Goal: Task Accomplishment & Management: Use online tool/utility

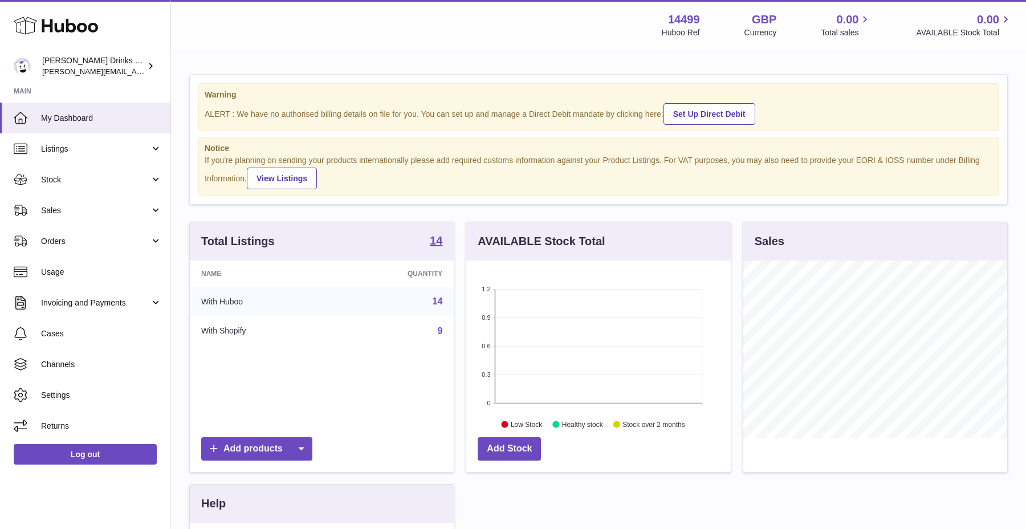
scroll to position [178, 264]
click at [128, 161] on link "Listings" at bounding box center [85, 148] width 170 height 31
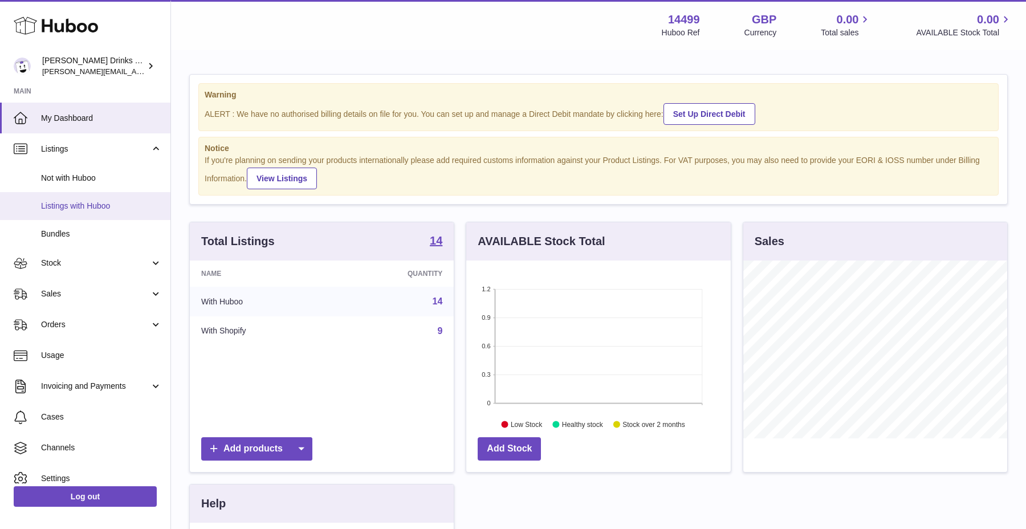
click at [116, 203] on span "Listings with Huboo" at bounding box center [101, 206] width 121 height 11
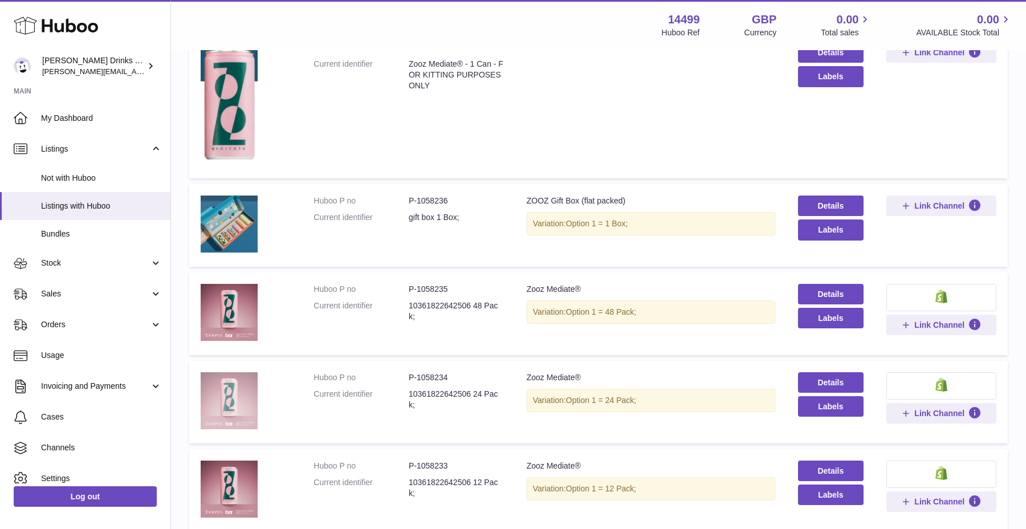
scroll to position [570, 0]
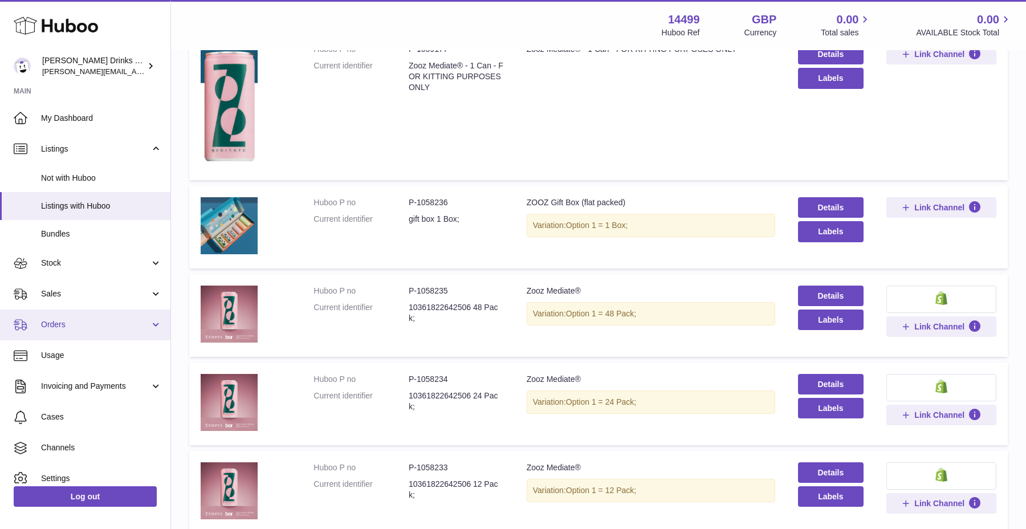
click at [99, 313] on link "Orders" at bounding box center [85, 325] width 170 height 31
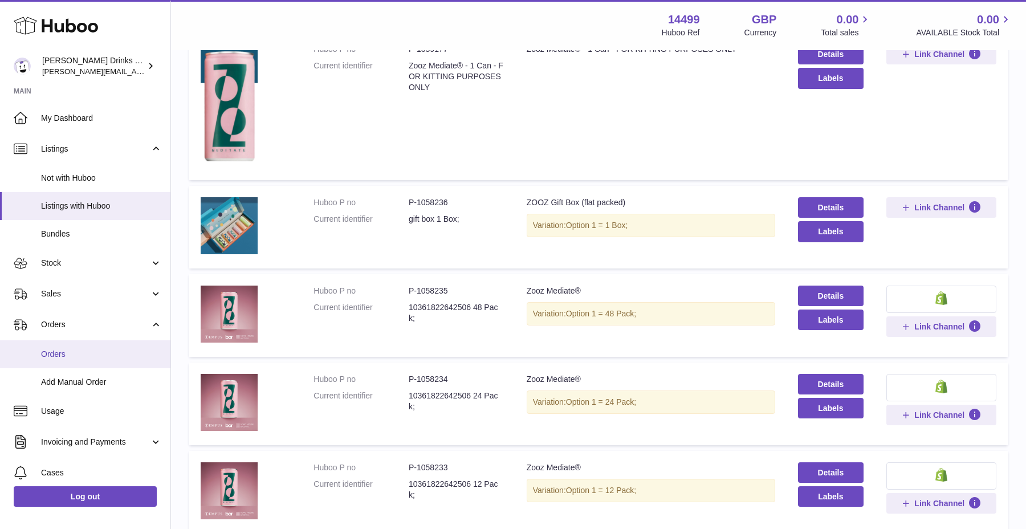
click at [88, 357] on span "Orders" at bounding box center [101, 354] width 121 height 11
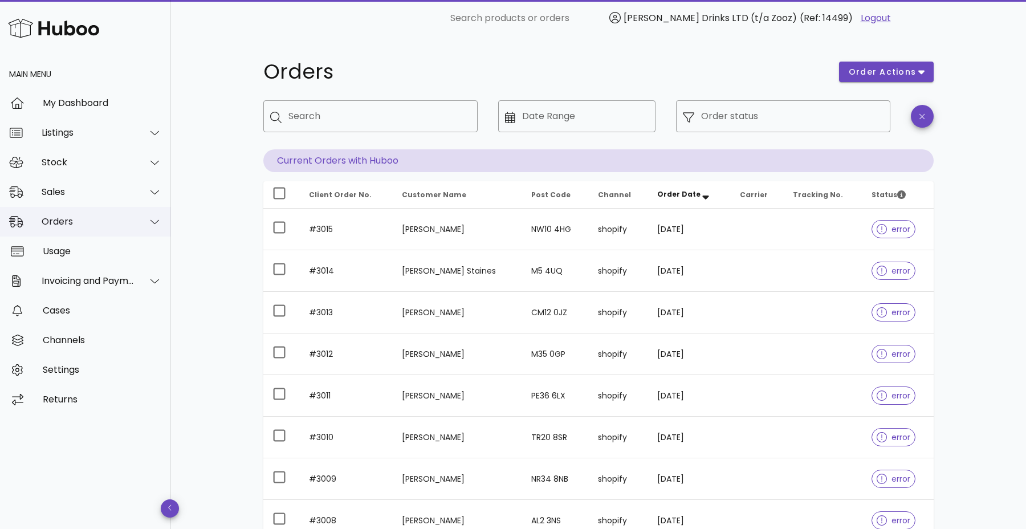
click at [132, 222] on div "Orders" at bounding box center [88, 221] width 93 height 11
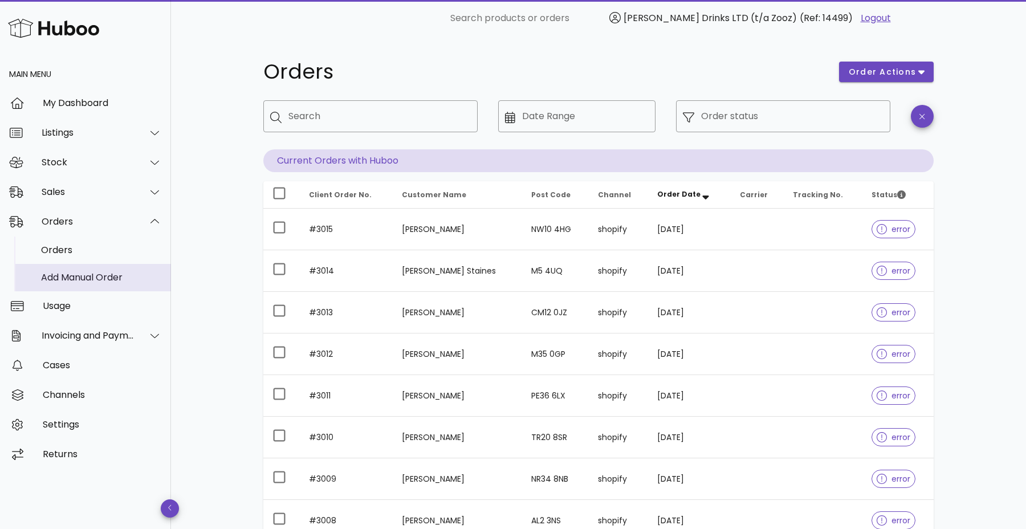
click at [122, 272] on div "Add Manual Order" at bounding box center [101, 277] width 121 height 11
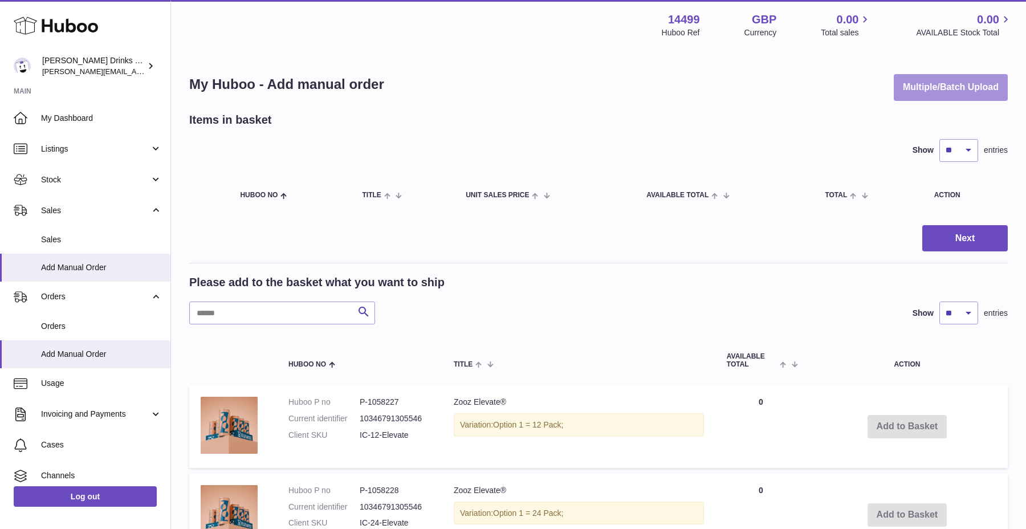
click at [981, 86] on button "Multiple/Batch Upload" at bounding box center [951, 87] width 114 height 27
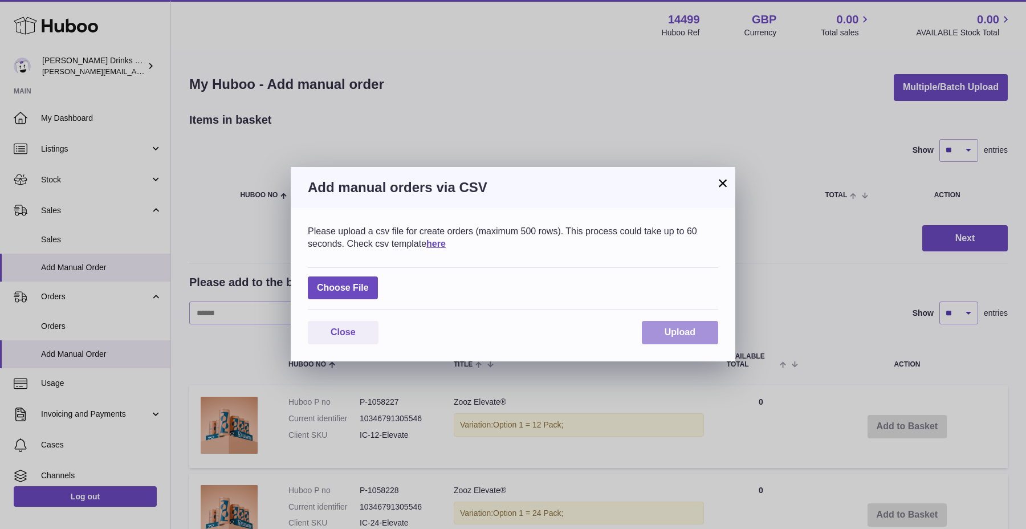
click at [680, 344] on button "Upload" at bounding box center [680, 332] width 76 height 23
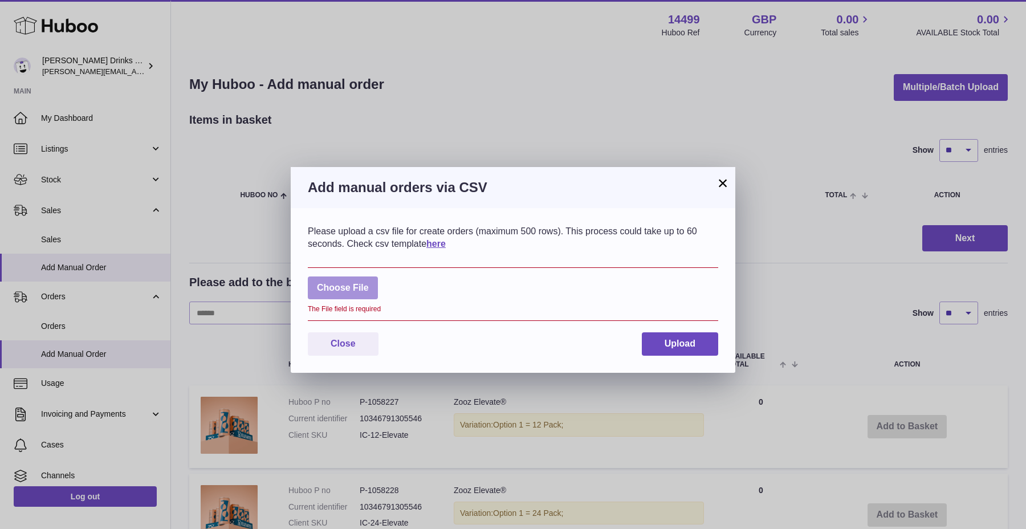
click at [366, 296] on label at bounding box center [343, 288] width 70 height 23
click at [369, 283] on input "file" at bounding box center [369, 282] width 1 height 1
type input "**********"
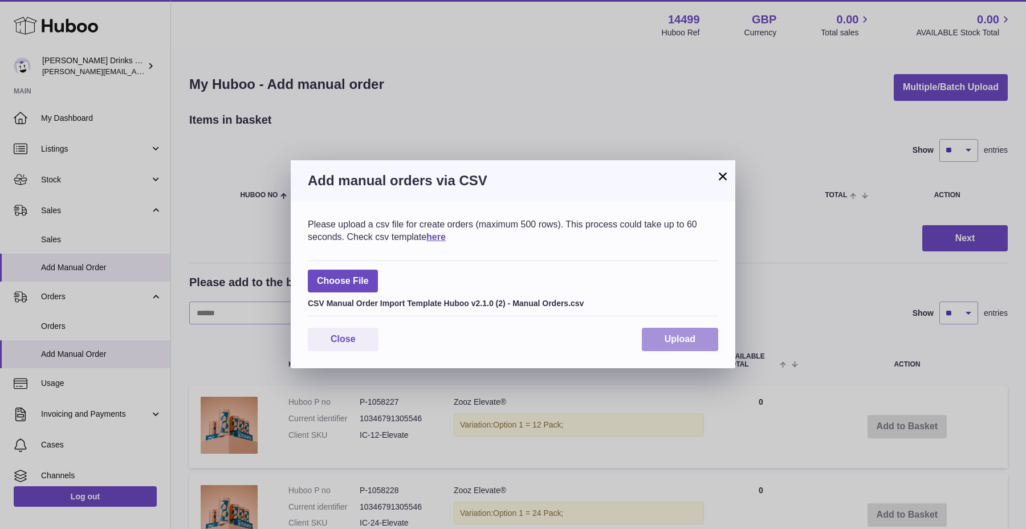
click at [688, 339] on span "Upload" at bounding box center [680, 339] width 31 height 10
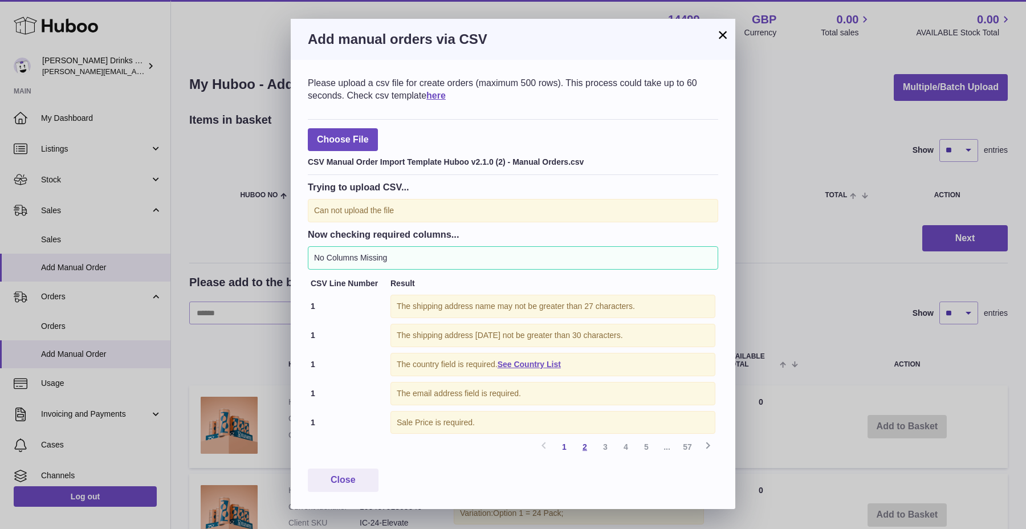
click at [587, 450] on link "2" at bounding box center [585, 447] width 21 height 21
click at [585, 446] on link "2" at bounding box center [585, 447] width 21 height 21
click at [599, 446] on link "3" at bounding box center [605, 447] width 21 height 21
click at [719, 42] on button "×" at bounding box center [723, 35] width 14 height 14
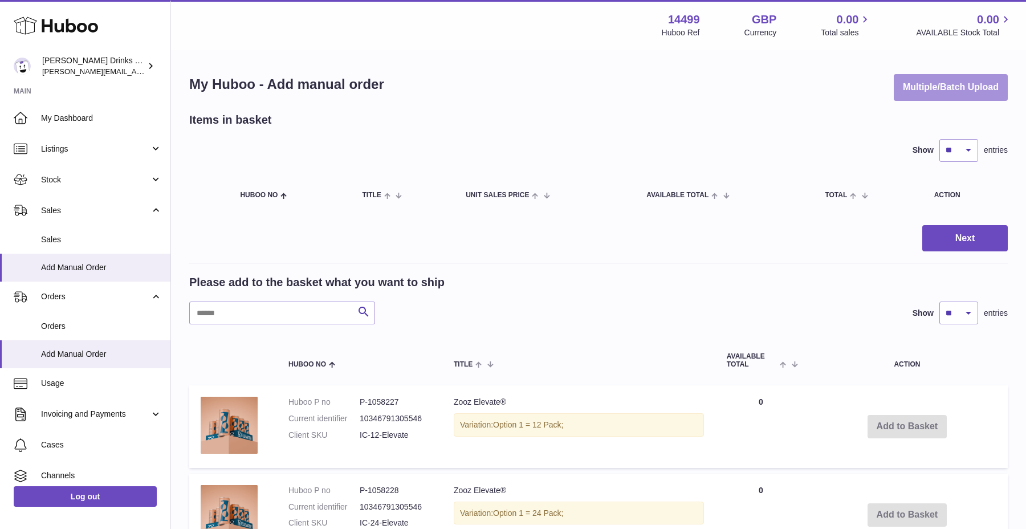
click at [982, 87] on button "Multiple/Batch Upload" at bounding box center [951, 87] width 114 height 27
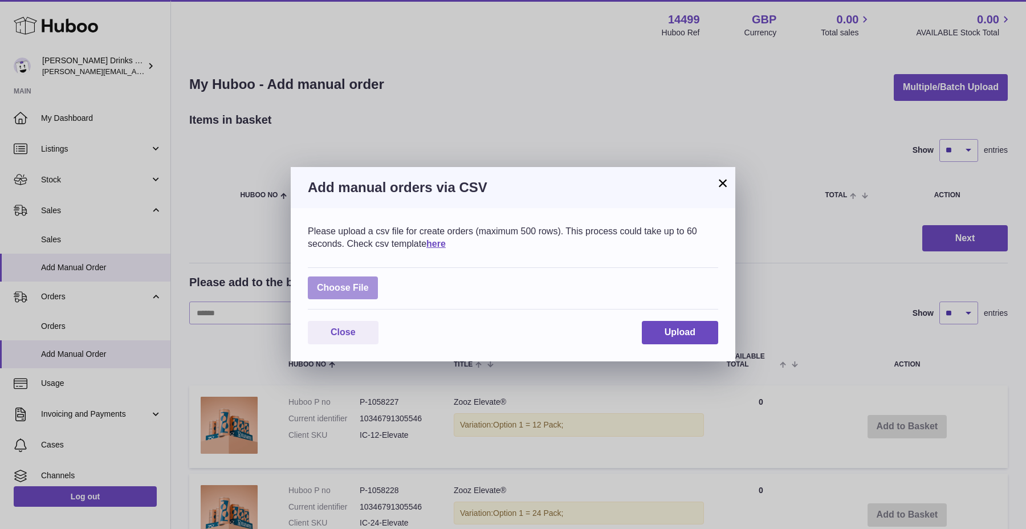
click at [364, 286] on label at bounding box center [343, 288] width 70 height 23
click at [369, 283] on input "file" at bounding box center [369, 282] width 1 height 1
type input "**********"
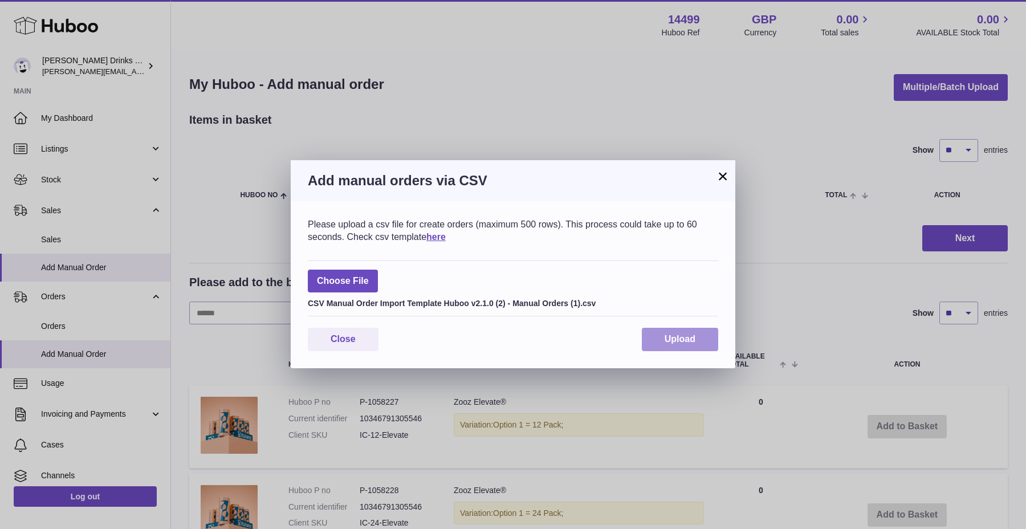
click at [705, 339] on button "Upload" at bounding box center [680, 339] width 76 height 23
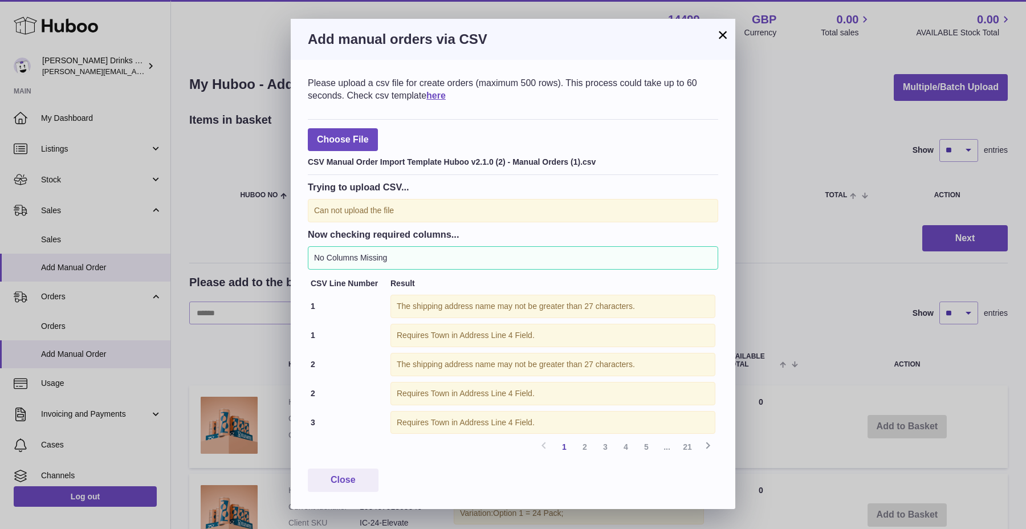
click at [523, 304] on div "The shipping address name may not be greater than 27 characters." at bounding box center [553, 306] width 325 height 23
copy div "The shipping address name may not be greater than 27 characters."
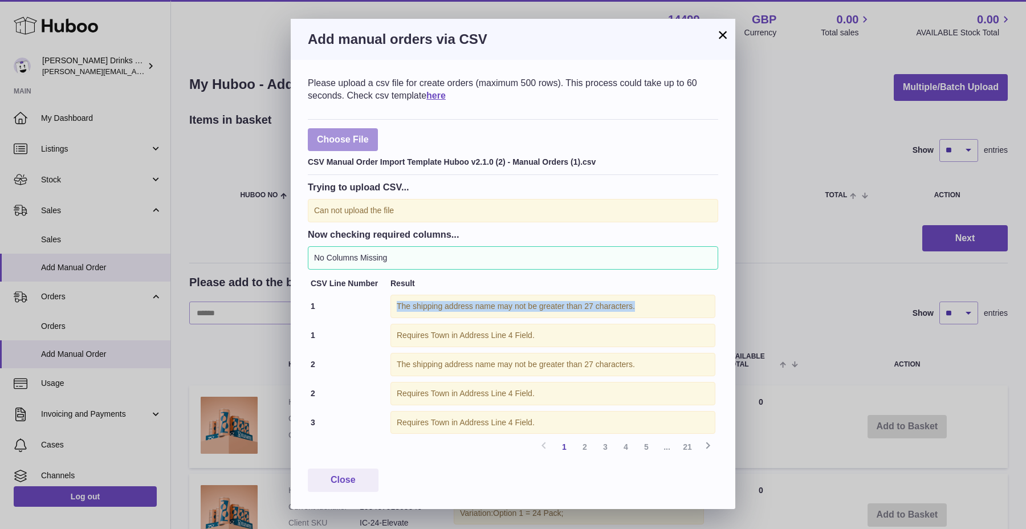
click at [364, 140] on label at bounding box center [343, 139] width 70 height 23
click at [369, 135] on input "file" at bounding box center [369, 134] width 1 height 1
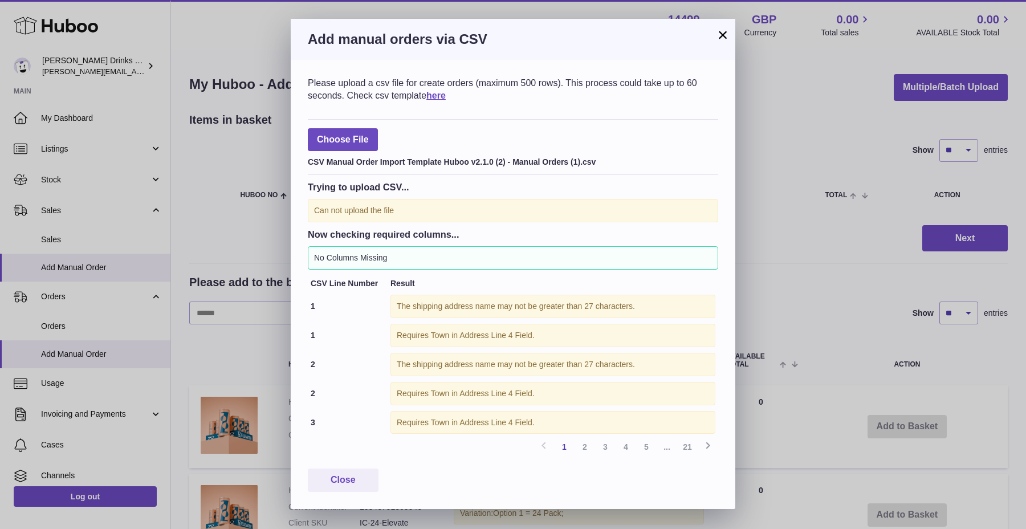
type input "**********"
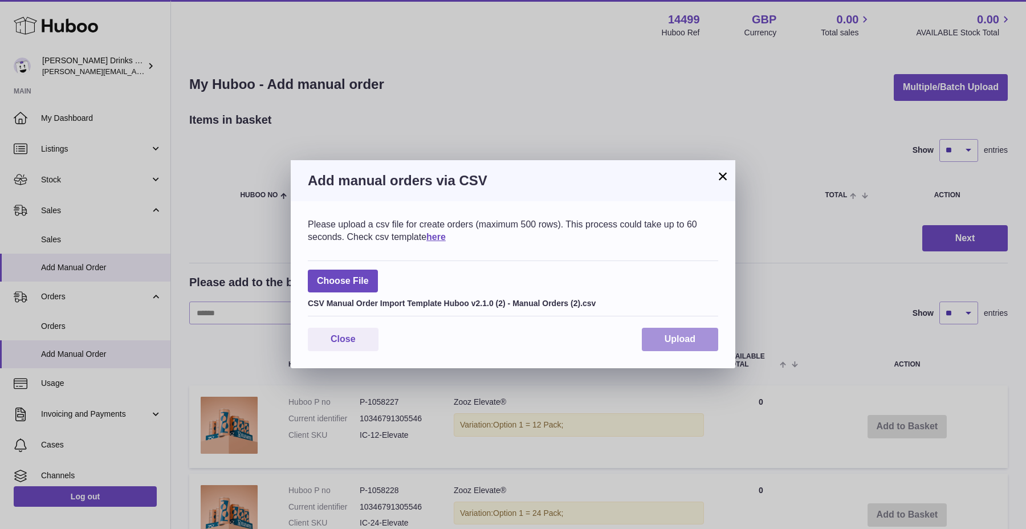
click at [693, 338] on span "Upload" at bounding box center [680, 339] width 31 height 10
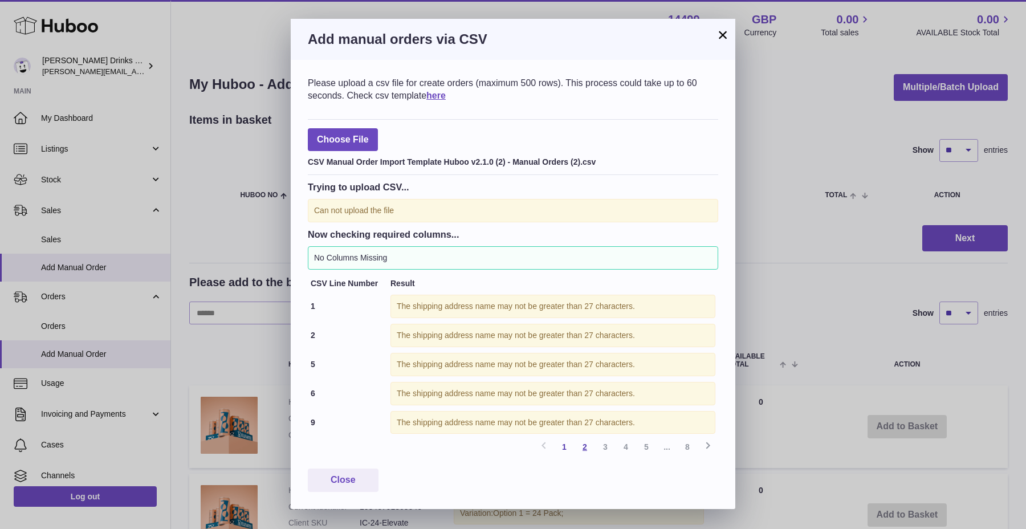
click at [587, 448] on link "2" at bounding box center [585, 447] width 21 height 21
click at [611, 449] on link "3" at bounding box center [605, 447] width 21 height 21
click at [624, 446] on link "4" at bounding box center [626, 447] width 21 height 21
click at [641, 446] on link "5" at bounding box center [646, 447] width 21 height 21
click at [662, 444] on span "..." at bounding box center [667, 447] width 21 height 21
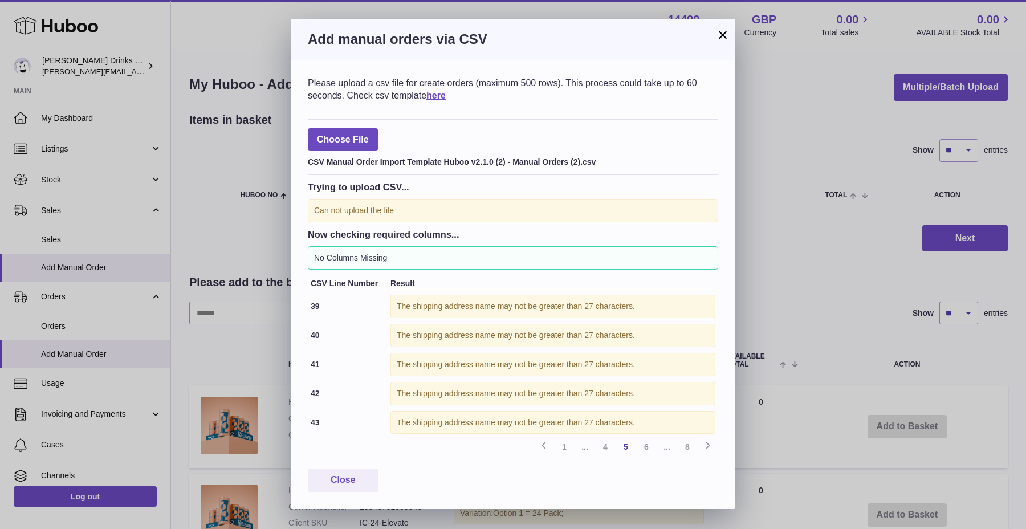
click at [667, 445] on span "..." at bounding box center [667, 447] width 21 height 21
click at [680, 445] on link "8" at bounding box center [687, 447] width 21 height 21
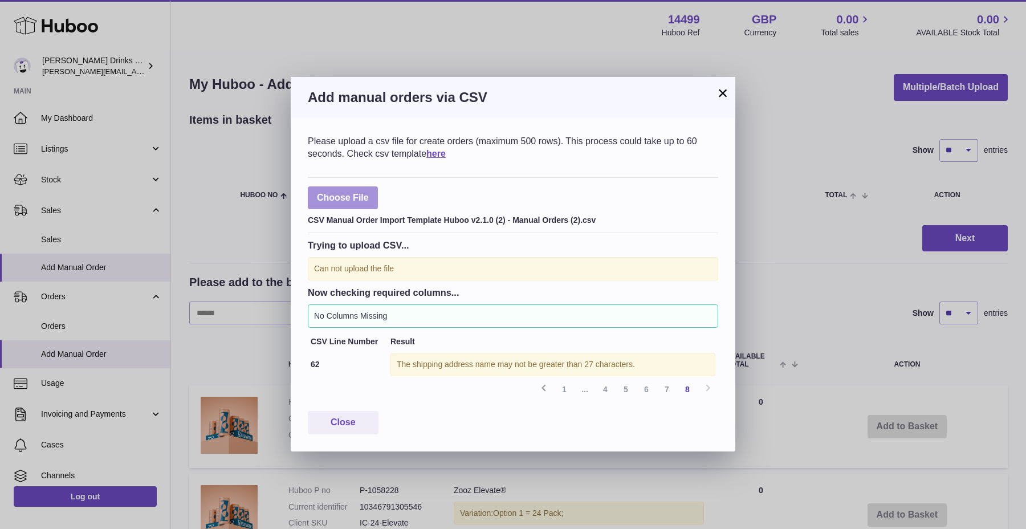
click at [360, 204] on label at bounding box center [343, 197] width 70 height 23
click at [369, 193] on input "file" at bounding box center [369, 192] width 1 height 1
type input "**********"
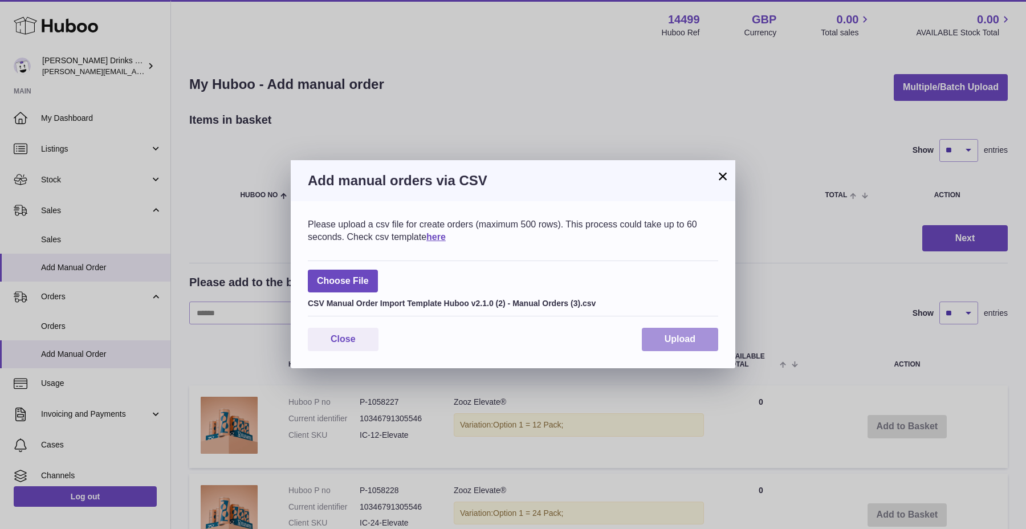
click at [710, 340] on button "Upload" at bounding box center [680, 339] width 76 height 23
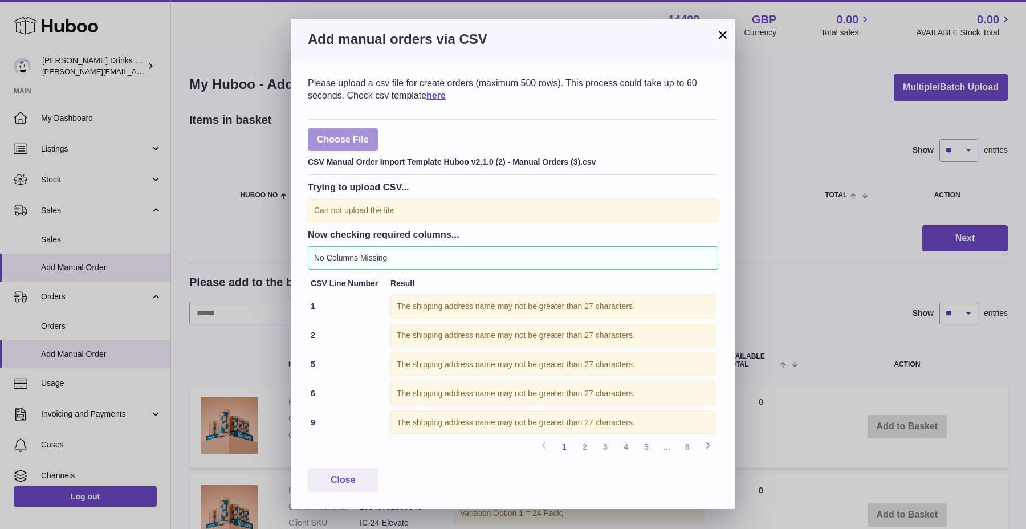
click at [346, 144] on label at bounding box center [343, 139] width 70 height 23
click at [369, 135] on input "file" at bounding box center [369, 134] width 1 height 1
type input "**********"
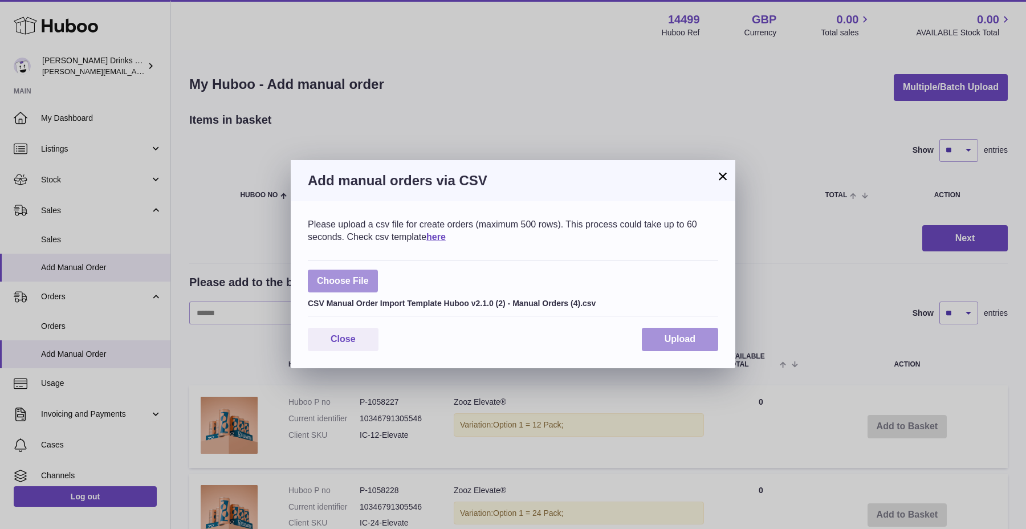
click at [696, 340] on button "Upload" at bounding box center [680, 339] width 76 height 23
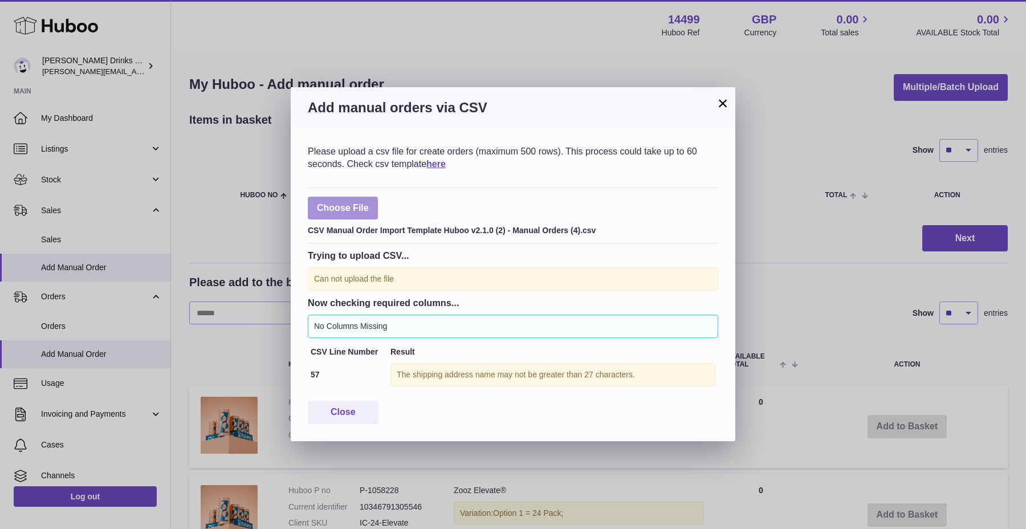
click at [369, 213] on label at bounding box center [343, 208] width 70 height 23
click at [369, 203] on input "file" at bounding box center [369, 202] width 1 height 1
type input "**********"
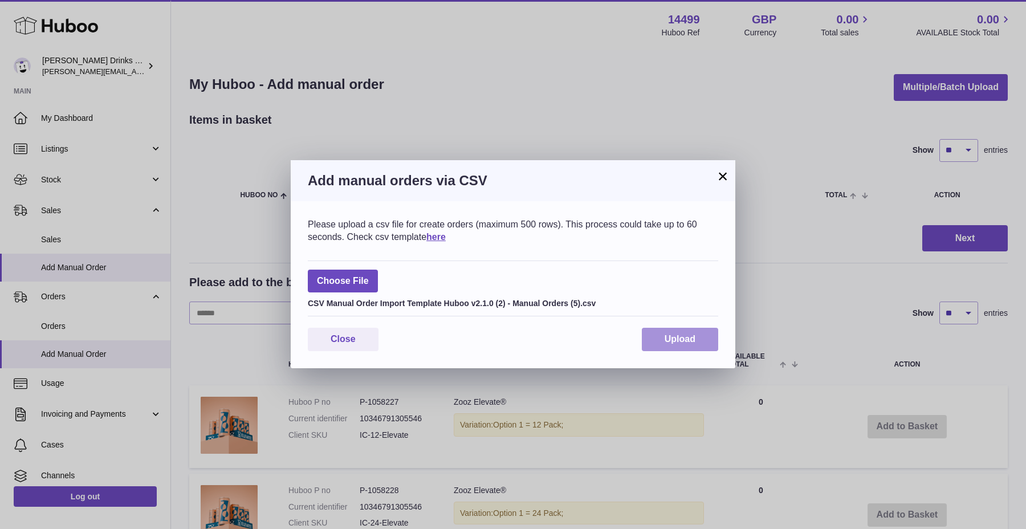
click at [681, 345] on button "Upload" at bounding box center [680, 339] width 76 height 23
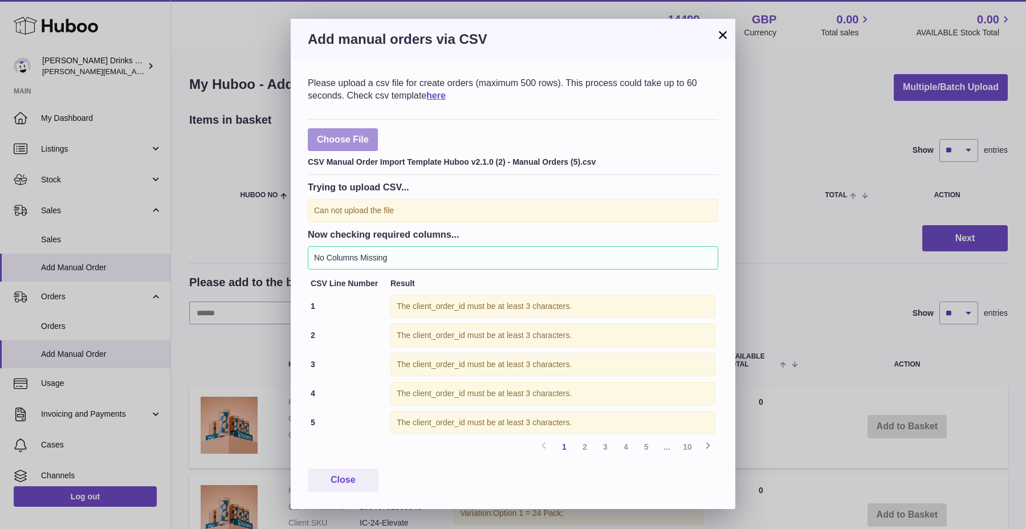
click at [364, 129] on label at bounding box center [343, 139] width 70 height 23
click at [369, 134] on input "file" at bounding box center [369, 134] width 1 height 1
type input "**********"
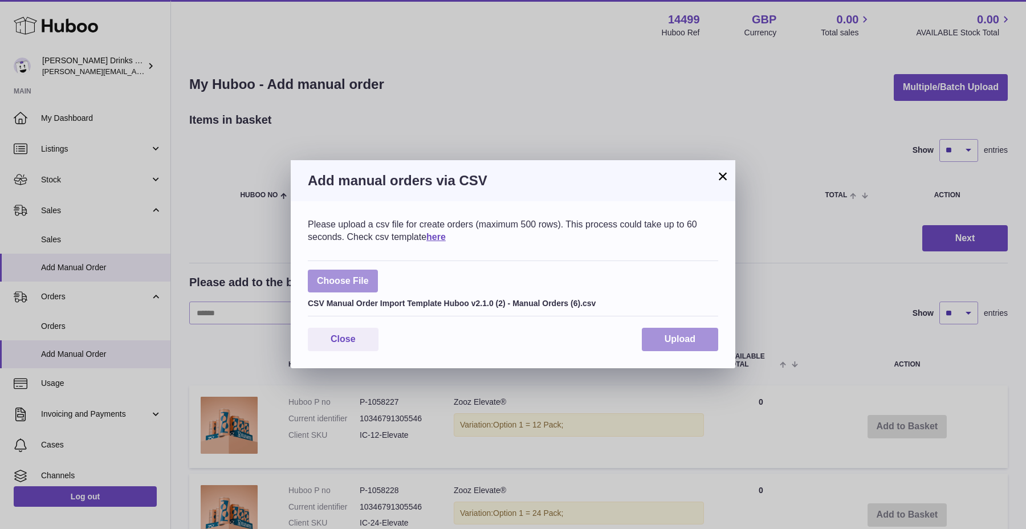
click at [706, 341] on button "Upload" at bounding box center [680, 339] width 76 height 23
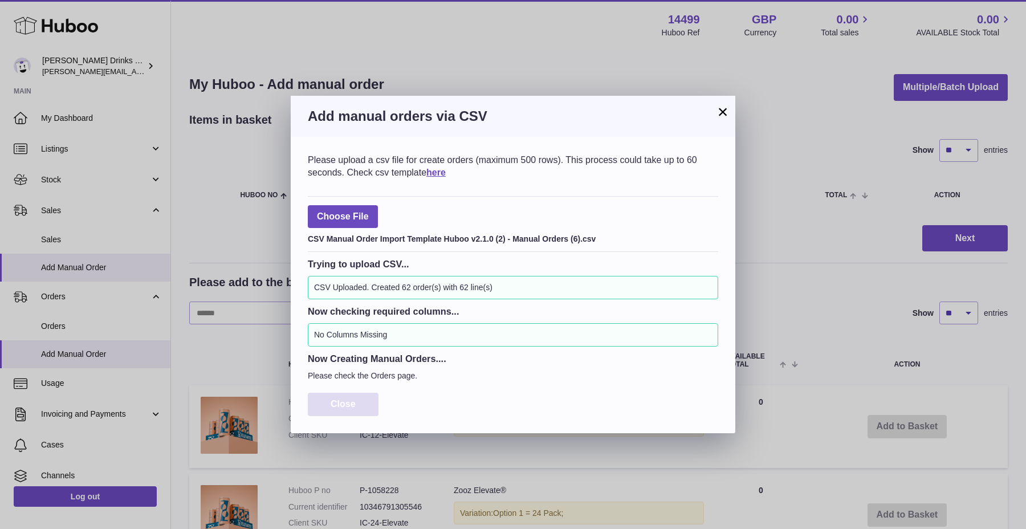
click at [359, 410] on button "Close" at bounding box center [343, 404] width 71 height 23
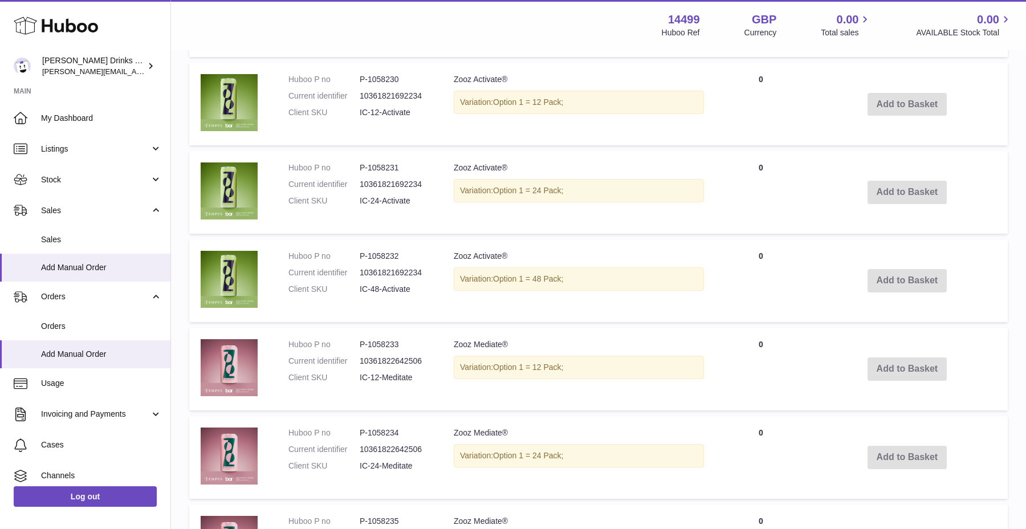
scroll to position [885, 0]
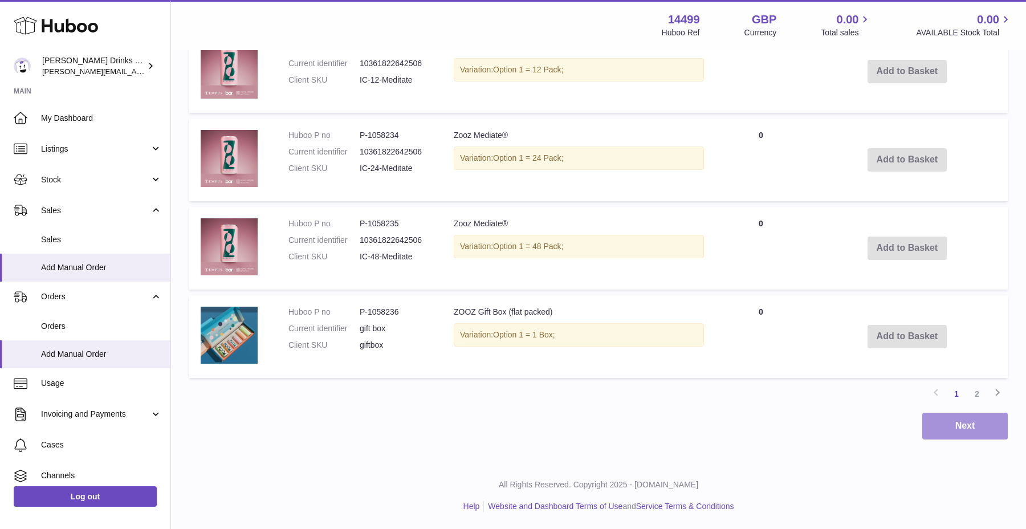
click at [965, 430] on button "Next" at bounding box center [965, 426] width 86 height 27
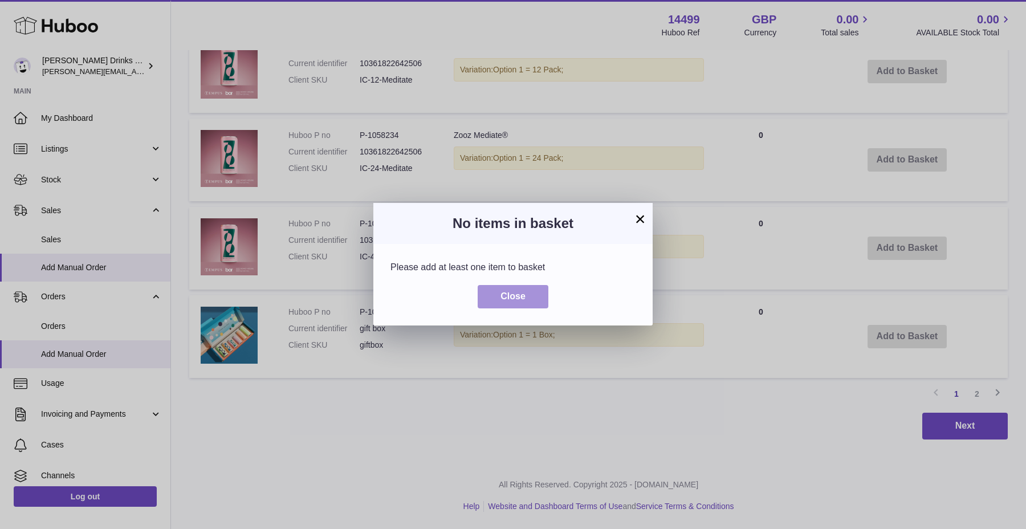
click at [539, 292] on button "Close" at bounding box center [513, 296] width 71 height 23
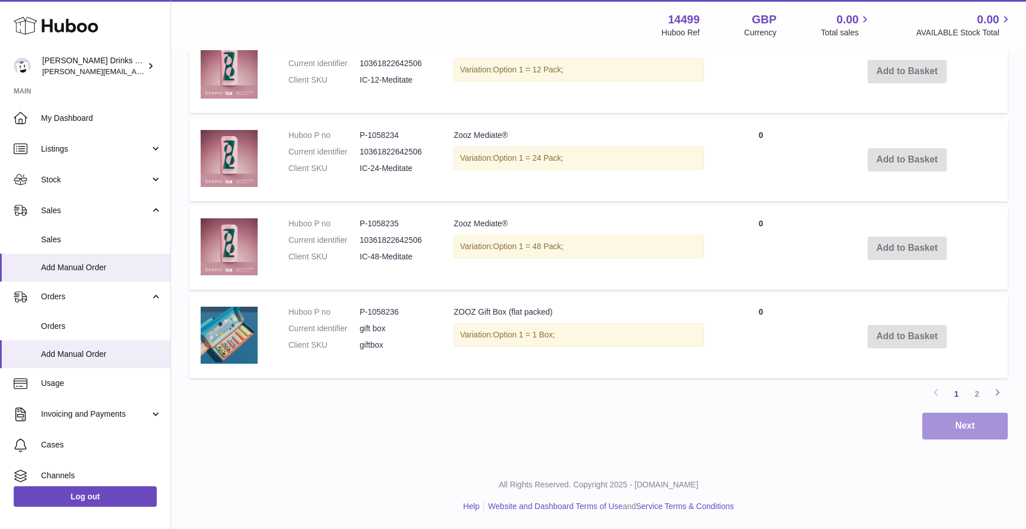
click at [963, 417] on button "Next" at bounding box center [965, 426] width 86 height 27
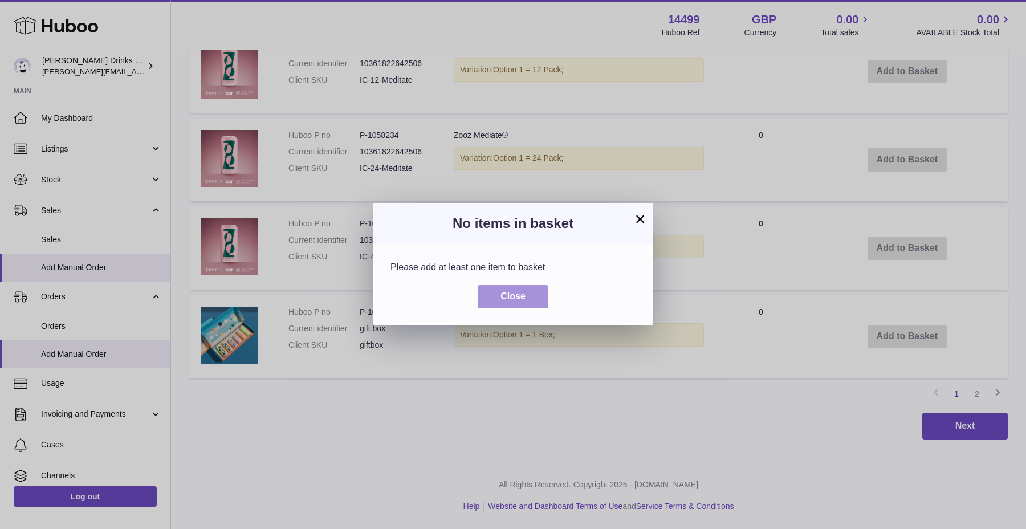
click at [540, 307] on button "Close" at bounding box center [513, 296] width 71 height 23
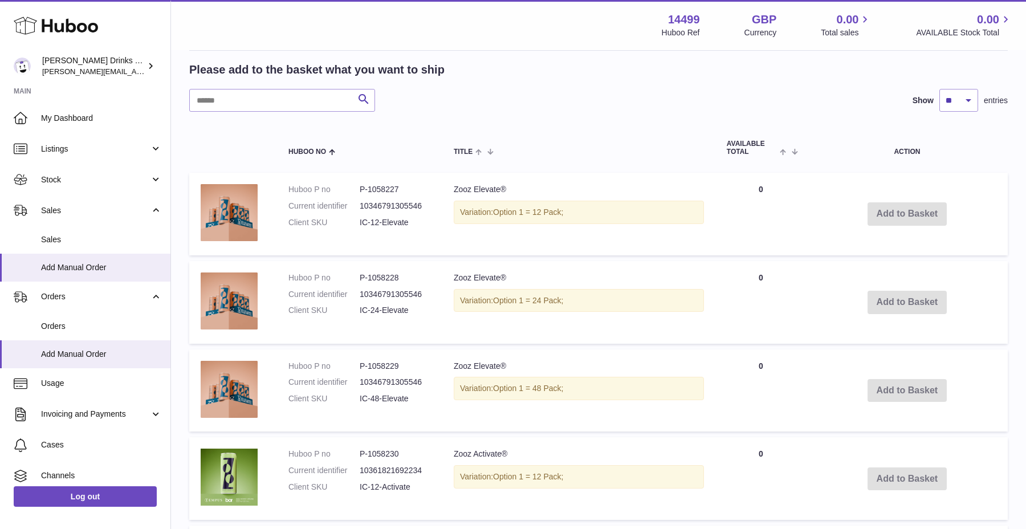
scroll to position [0, 0]
